Goal: Find contact information: Find contact information

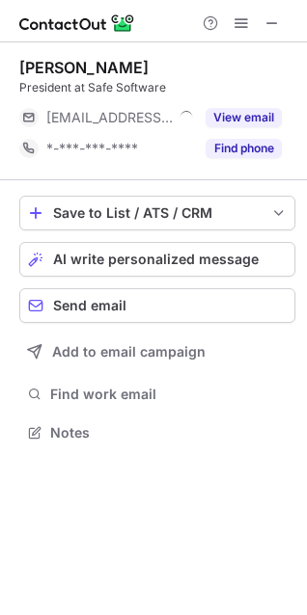
scroll to position [10, 10]
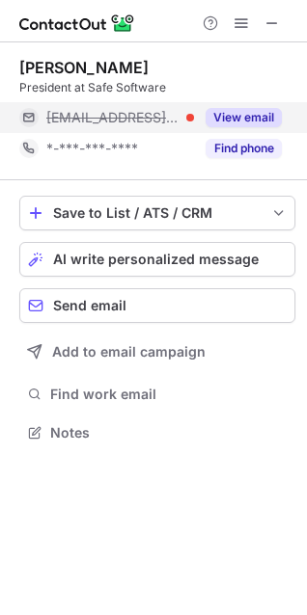
click at [259, 115] on button "View email" at bounding box center [243, 117] width 76 height 19
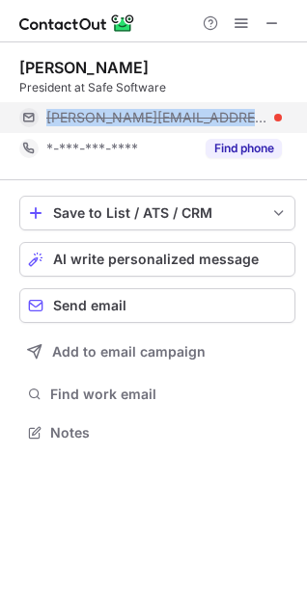
drag, startPoint x: 246, startPoint y: 111, endPoint x: 46, endPoint y: 115, distance: 199.6
click at [46, 115] on div "chris.platt@safe.com" at bounding box center [163, 117] width 235 height 17
copy span "chris.platt@safe.com"
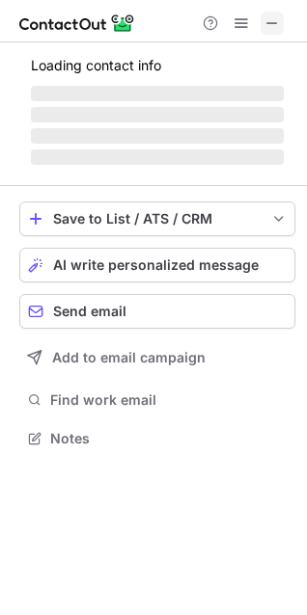
scroll to position [10, 10]
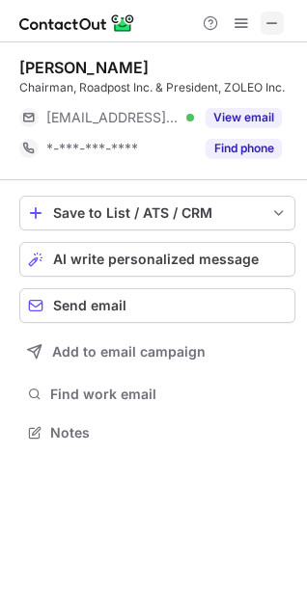
click at [260, 23] on button at bounding box center [271, 23] width 23 height 23
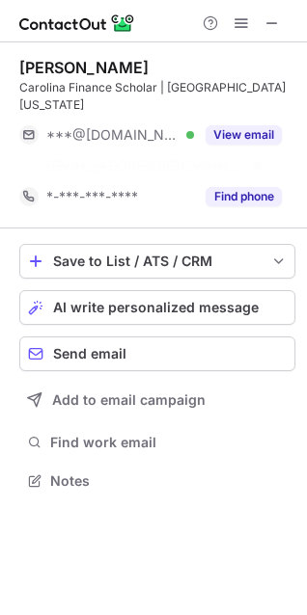
scroll to position [10, 10]
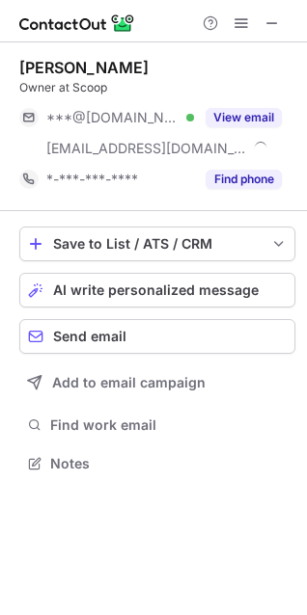
scroll to position [450, 307]
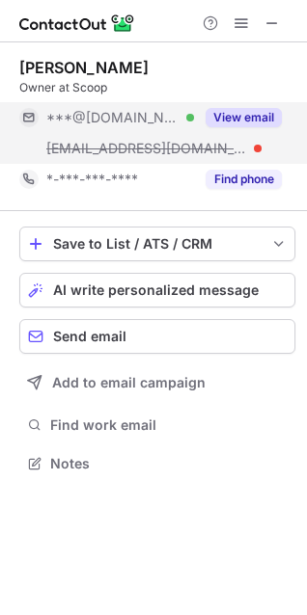
click at [226, 109] on button "View email" at bounding box center [243, 117] width 76 height 19
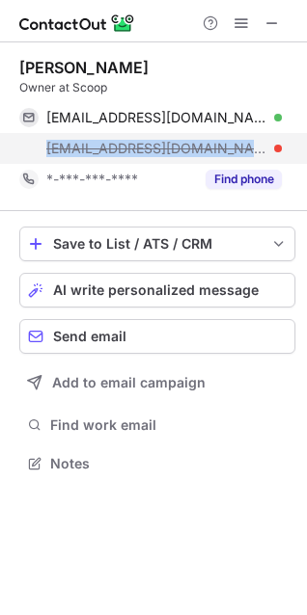
drag, startPoint x: 239, startPoint y: 142, endPoint x: 44, endPoint y: 141, distance: 194.8
click at [44, 141] on div "alaadin@dealdirekt.com" at bounding box center [150, 148] width 262 height 31
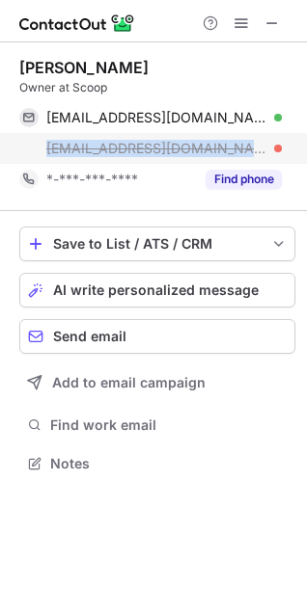
copy span "alaadin@dealdirekt.com"
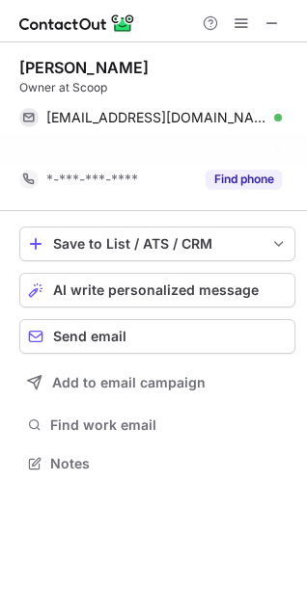
scroll to position [418, 307]
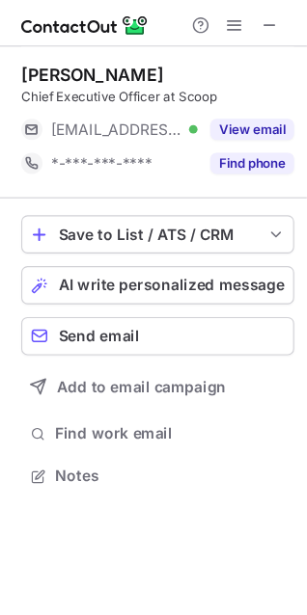
scroll to position [418, 307]
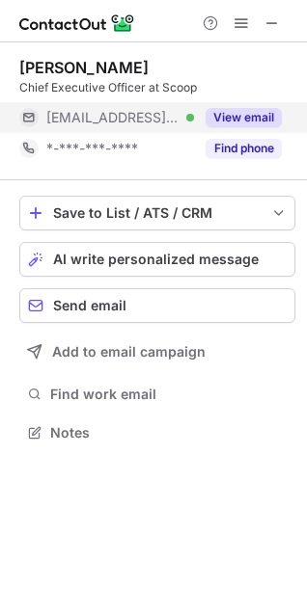
click at [242, 105] on div "View email" at bounding box center [238, 117] width 88 height 31
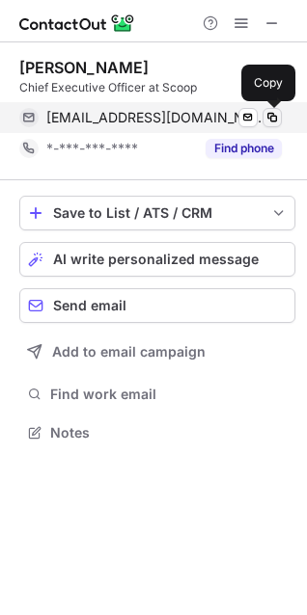
click at [262, 120] on button at bounding box center [271, 117] width 19 height 19
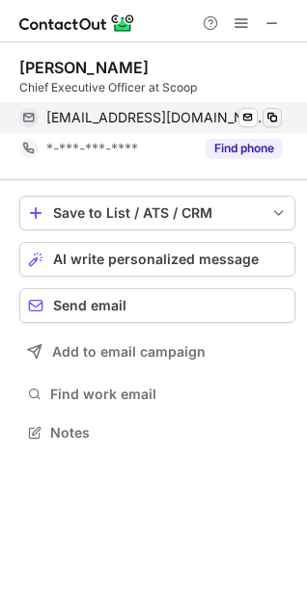
click at [267, 120] on span at bounding box center [271, 117] width 15 height 15
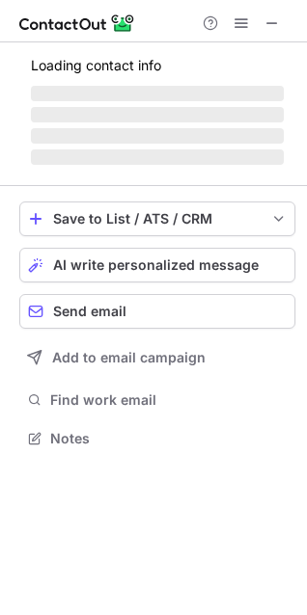
scroll to position [10, 10]
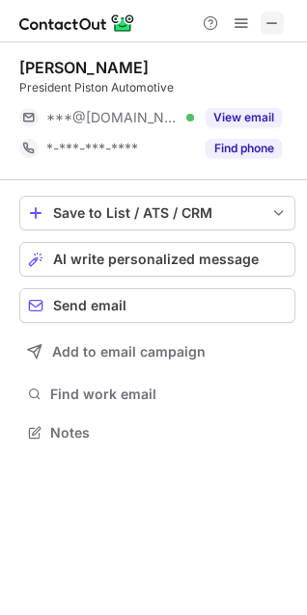
click at [277, 19] on span at bounding box center [271, 22] width 15 height 15
